Goal: Task Accomplishment & Management: Use online tool/utility

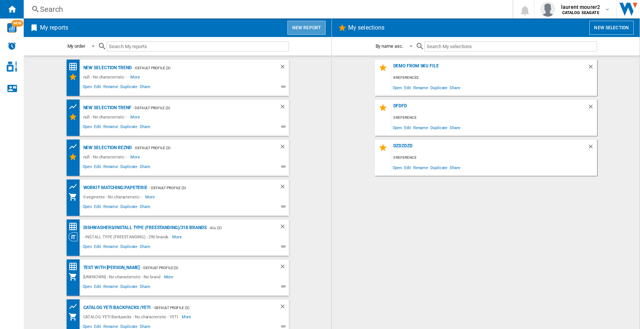
click at [315, 29] on button "New report" at bounding box center [307, 28] width 38 height 14
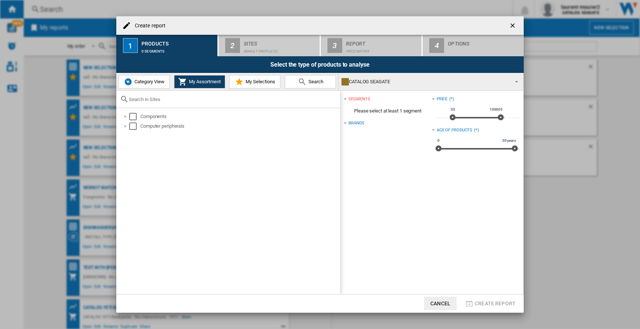
click at [130, 80] on img at bounding box center [128, 81] width 9 height 9
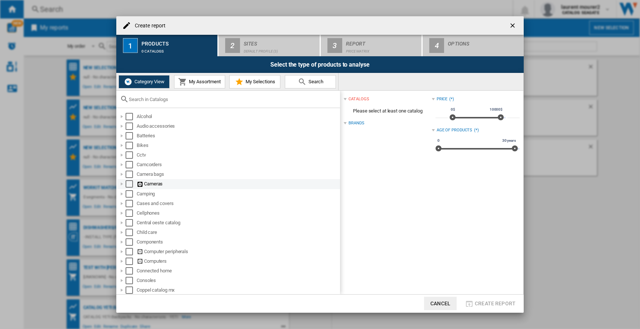
click at [127, 184] on div "Select" at bounding box center [129, 183] width 7 height 7
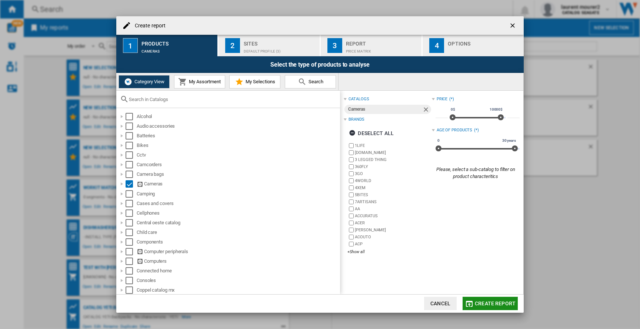
click at [470, 305] on md-icon "button" at bounding box center [469, 304] width 9 height 9
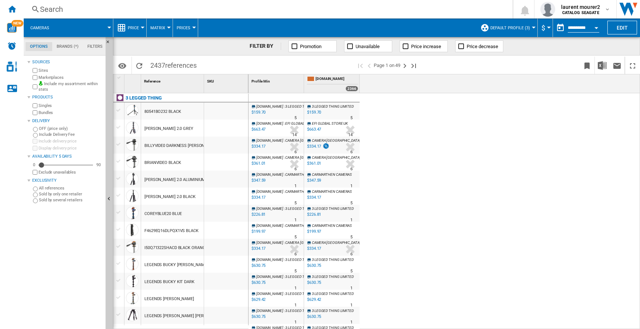
click at [325, 113] on div "%" at bounding box center [327, 113] width 4 height 9
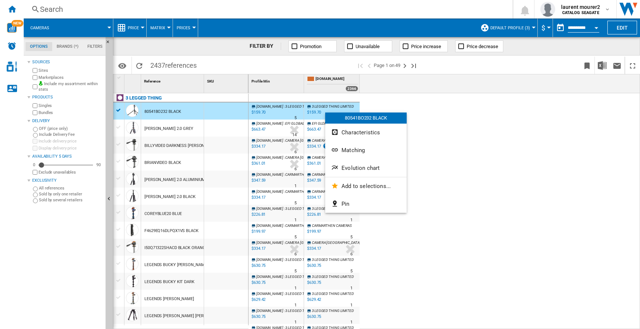
click at [463, 221] on div at bounding box center [320, 164] width 640 height 329
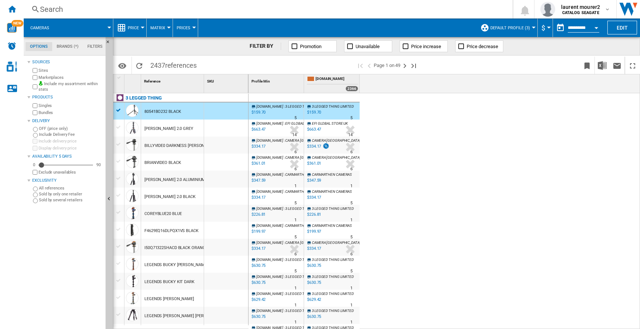
click at [132, 33] on button "Price" at bounding box center [135, 28] width 15 height 19
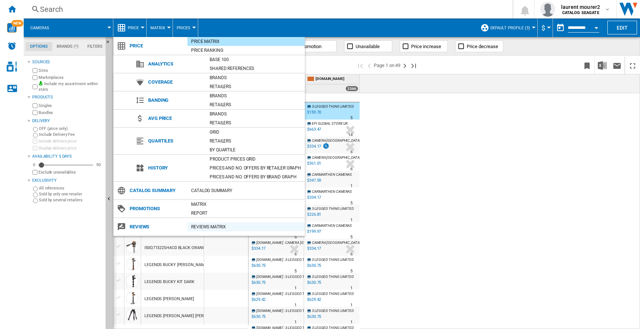
click at [207, 227] on div "REVIEWS Matrix" at bounding box center [245, 226] width 117 height 7
